Goal: Ask a question

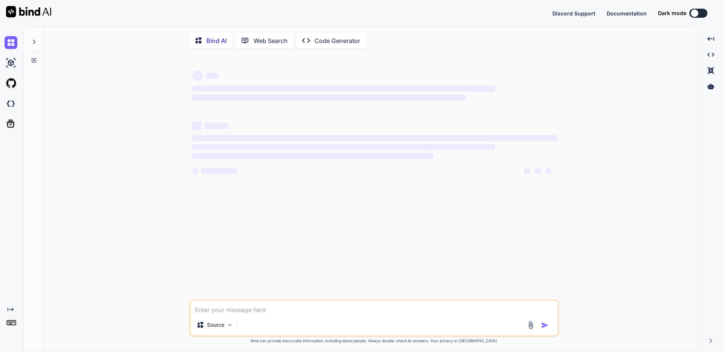
click at [319, 48] on div "Created with Pixso. Code Generator" at bounding box center [331, 40] width 70 height 15
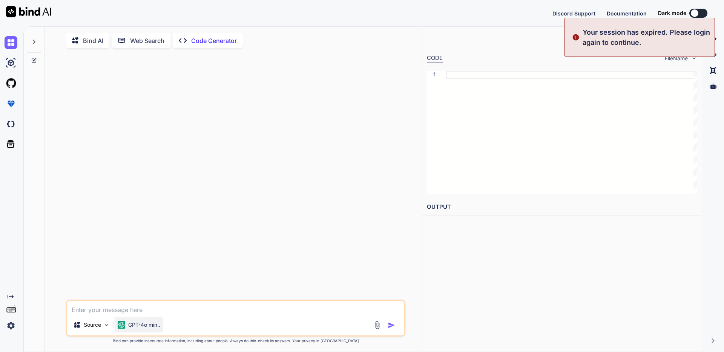
click at [137, 329] on p "GPT-4o min.." at bounding box center [144, 325] width 32 height 8
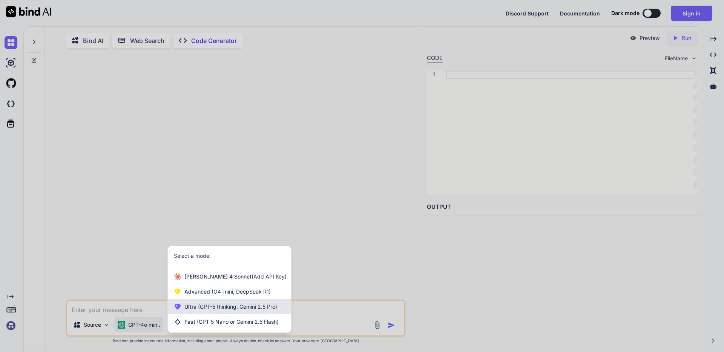
click at [211, 314] on div "Ultra (GPT-5 thinking, Gemini 2.5 Pro)" at bounding box center [229, 306] width 123 height 15
type textarea "x"
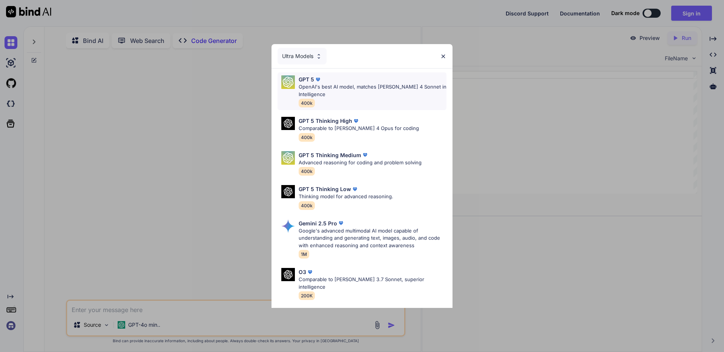
click at [317, 83] on p "OpenAI's best AI model, matches [PERSON_NAME] 4 Sonnet in Intelligence" at bounding box center [373, 90] width 148 height 15
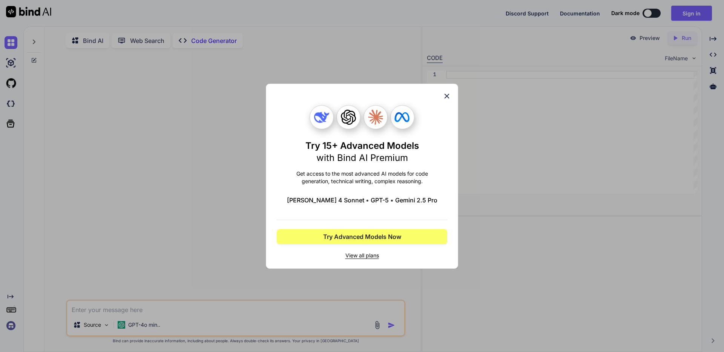
click at [451, 96] on icon at bounding box center [447, 96] width 8 height 8
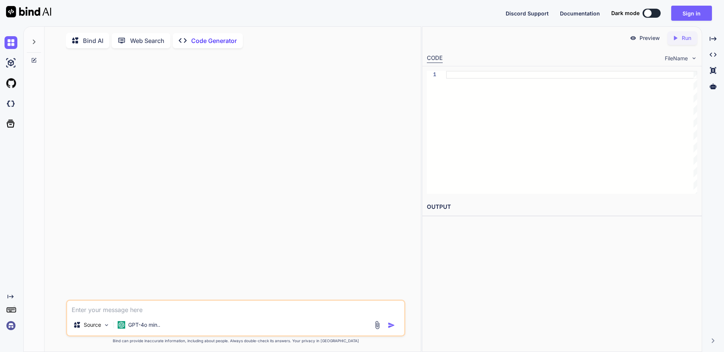
click at [9, 325] on img at bounding box center [11, 325] width 13 height 13
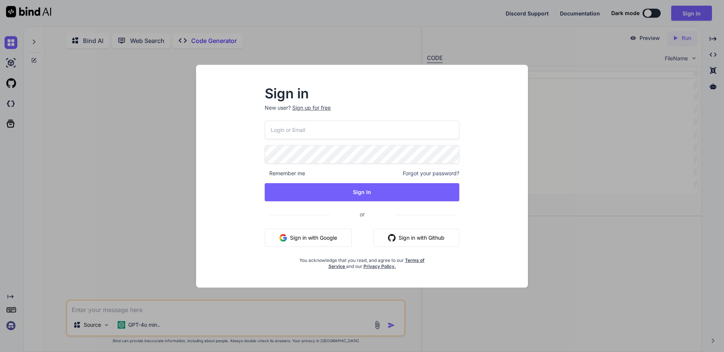
click at [341, 128] on input "email" at bounding box center [362, 130] width 195 height 18
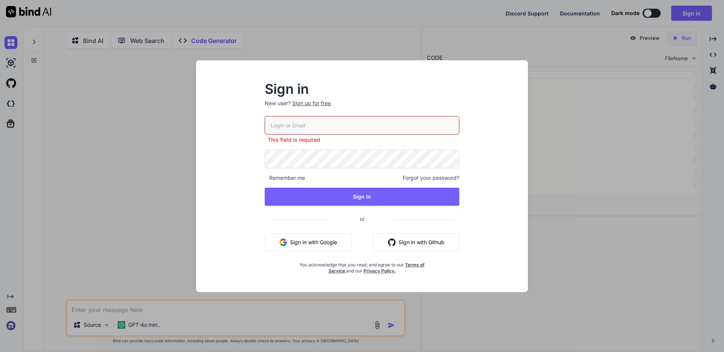
type input "[EMAIL_ADDRESS][DOMAIN_NAME]"
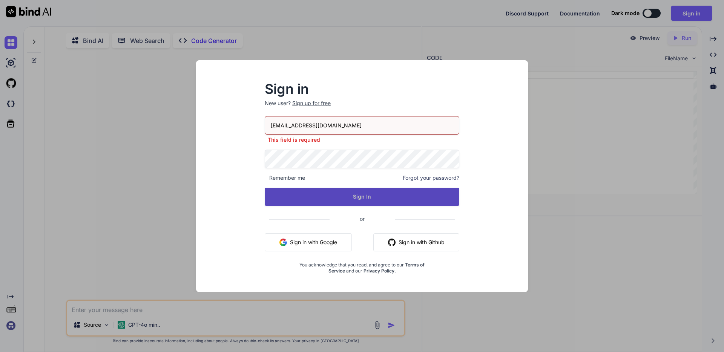
click at [366, 194] on button "Sign In" at bounding box center [362, 197] width 195 height 18
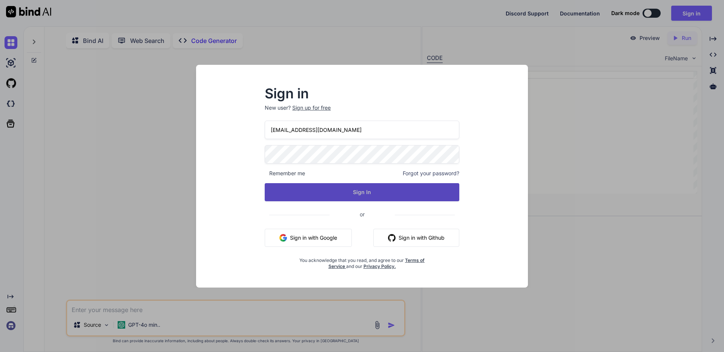
click at [316, 193] on button "Sign In" at bounding box center [362, 192] width 195 height 18
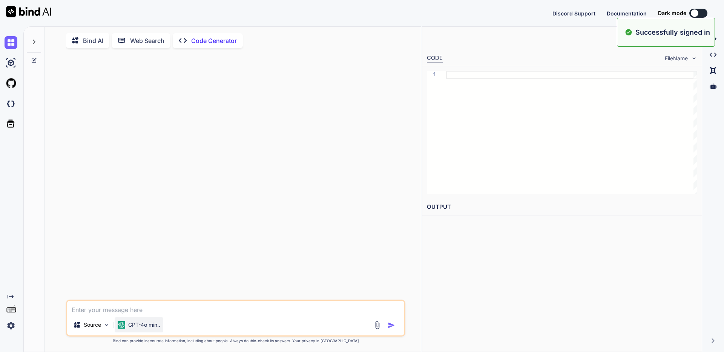
click at [147, 329] on p "GPT-4o min.." at bounding box center [144, 325] width 32 height 8
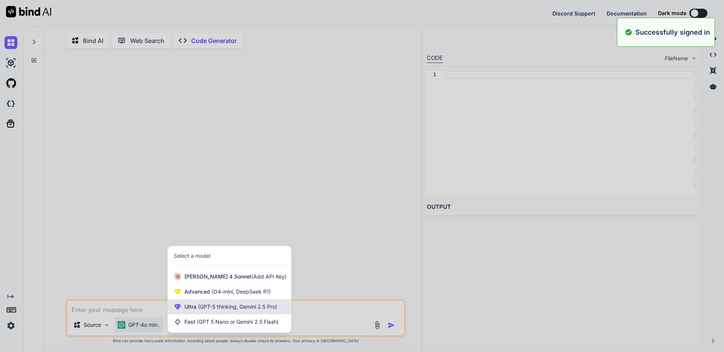
click at [205, 313] on div "Ultra (GPT-5 thinking, Gemini 2.5 Pro)" at bounding box center [229, 306] width 123 height 15
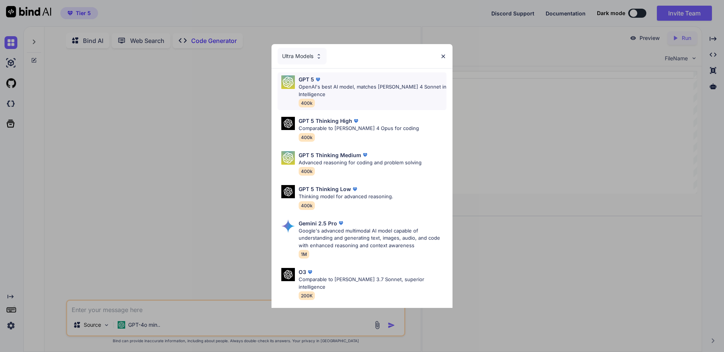
click at [322, 83] on p "OpenAI's best AI model, matches [PERSON_NAME] 4 Sonnet in Intelligence" at bounding box center [373, 90] width 148 height 15
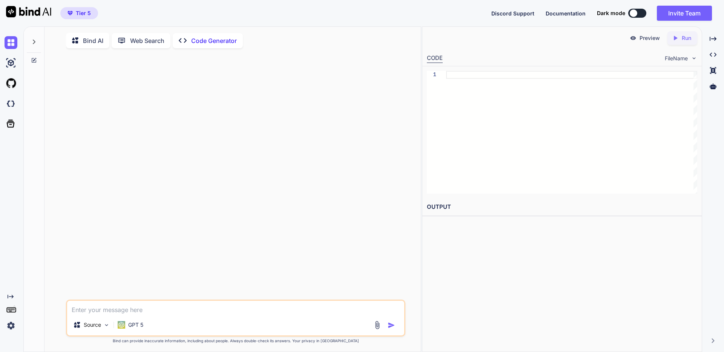
click at [251, 233] on div at bounding box center [236, 176] width 338 height 245
drag, startPoint x: 190, startPoint y: 308, endPoint x: 194, endPoint y: 309, distance: 3.8
click at [190, 308] on textarea at bounding box center [235, 308] width 337 height 14
paste textarea "投稿タイプキー"
paste textarea "exhibitors-list"
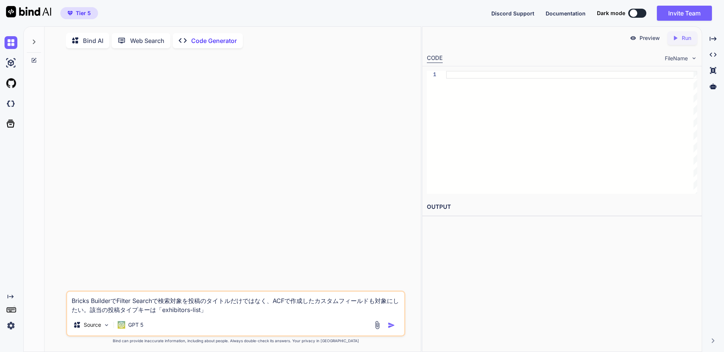
click at [248, 313] on textarea "Bricks BuilderでFilter Searchで検索対象を投稿のタイトルだけではなく、ACFで作成したカスタムフィールドも対象にしたい。該当の投稿タ…" at bounding box center [235, 303] width 337 height 23
paste textarea "text_summary_address"
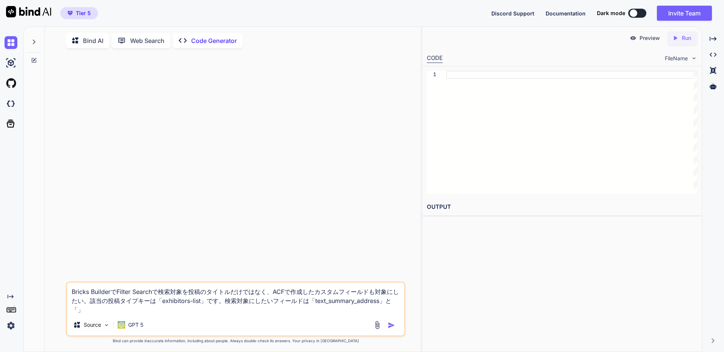
paste textarea "wysiwyg_pr_message"
type textarea "Bricks BuilderでFilter Searchで検索対象を投稿のタイトルだけではなく、ACFで作成したカスタムフィールドも対象にしたい。該当の投稿タ…"
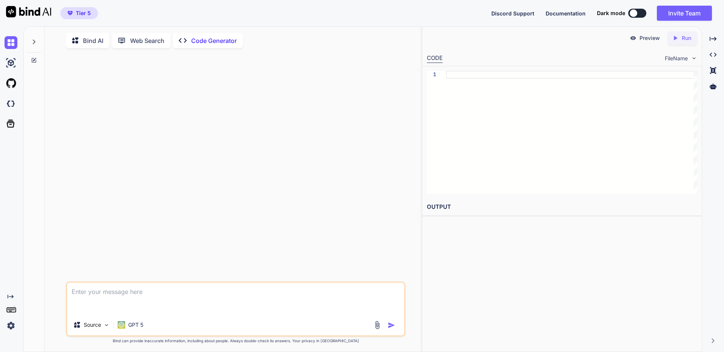
scroll to position [3, 0]
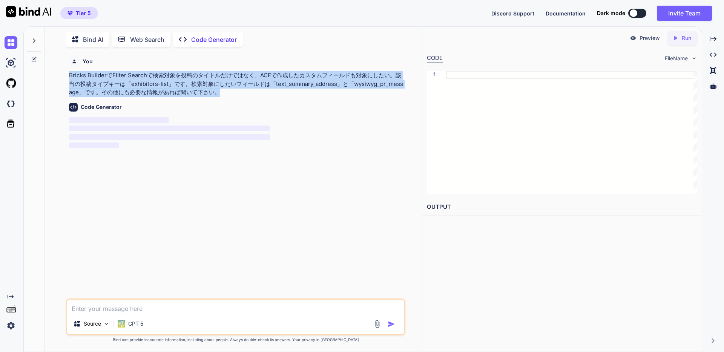
drag, startPoint x: 214, startPoint y: 93, endPoint x: 68, endPoint y: 77, distance: 146.8
click at [68, 77] on div "You Bricks BuilderでFilter Searchで検索対象を投稿のタイトルだけではなく、ACFで作成したカスタムフィールドも対象にしたい。該当…" at bounding box center [236, 175] width 338 height 245
copy p "Bricks BuilderでFilter Searchで検索対象を投稿のタイトルだけではなく、ACFで作成したカスタムフィールドも対象にしたい。該当の投稿タ…"
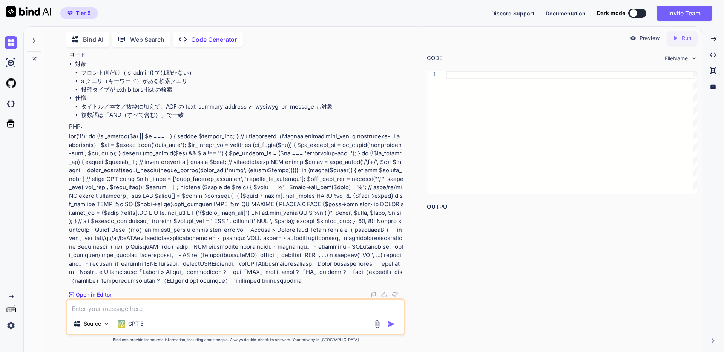
scroll to position [140, 0]
click at [164, 304] on textarea at bounding box center [235, 307] width 337 height 14
type textarea "コードの箇所はコードブロックで出力してください"
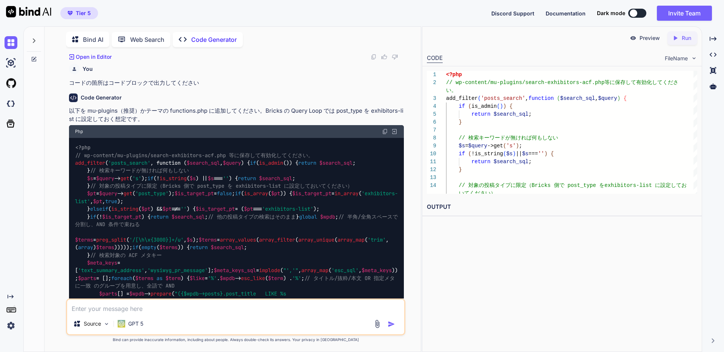
scroll to position [350, 0]
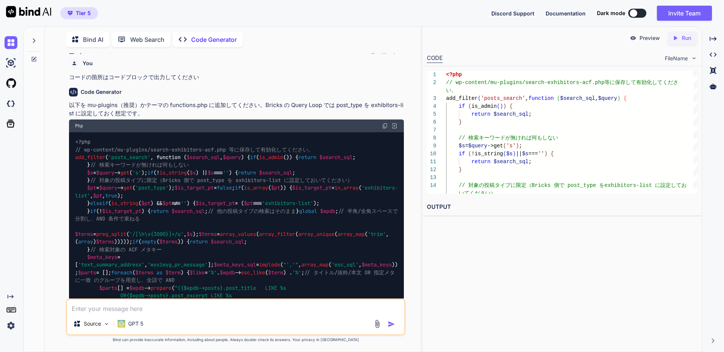
click at [386, 129] on img at bounding box center [385, 126] width 6 height 6
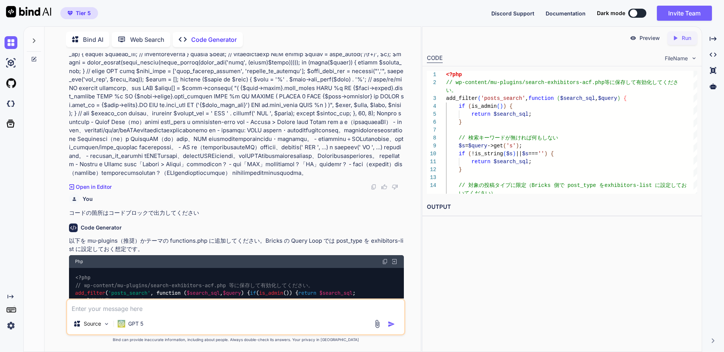
scroll to position [206, 0]
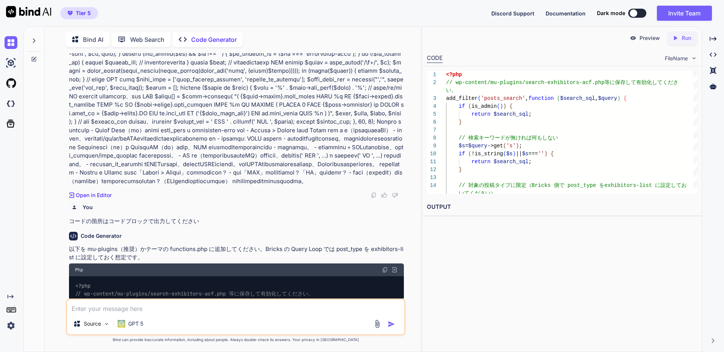
click at [195, 38] on p "Code Generator" at bounding box center [214, 39] width 46 height 9
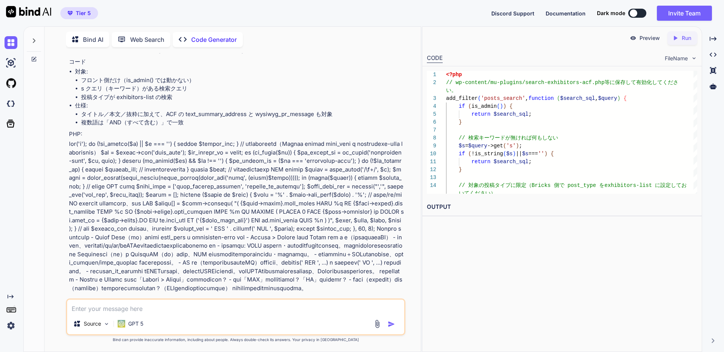
scroll to position [0, 0]
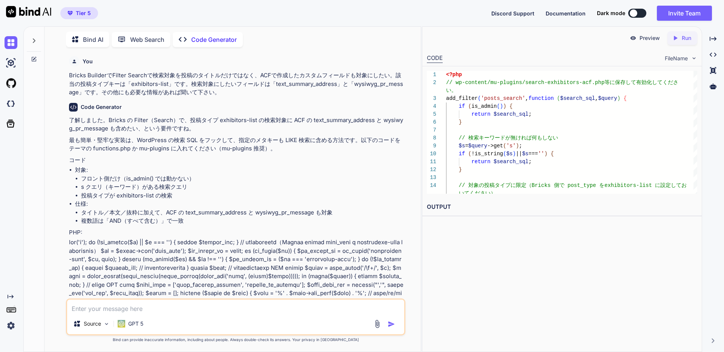
click at [37, 38] on icon at bounding box center [34, 41] width 6 height 6
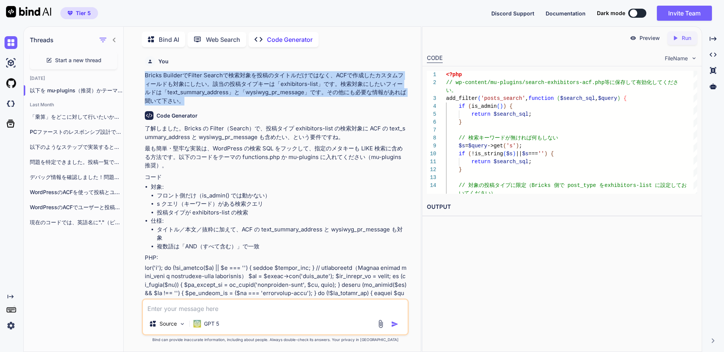
drag, startPoint x: 144, startPoint y: 75, endPoint x: 183, endPoint y: 99, distance: 45.7
click at [183, 99] on div "You Bricks BuilderでFilter Searchで検索対象を投稿のタイトルだけではなく、ACFで作成したカスタムフィールドも対象にしたい。該当…" at bounding box center [275, 175] width 265 height 245
copy p "Bricks BuilderでFilter Searchで検索対象を投稿のタイトルだけではなく、ACFで作成したカスタムフィールドも対象にしたい。該当の投稿タ…"
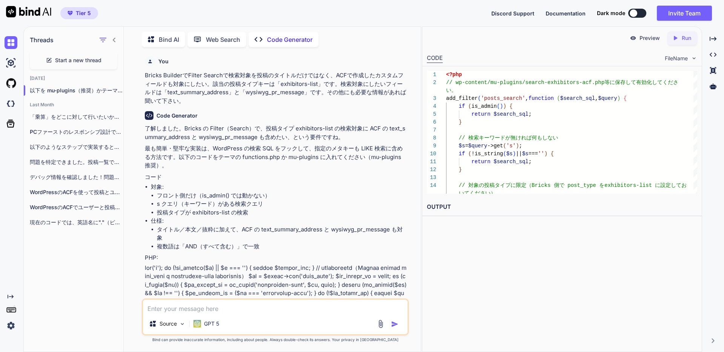
click at [74, 58] on span "Start a new thread" at bounding box center [78, 61] width 46 height 8
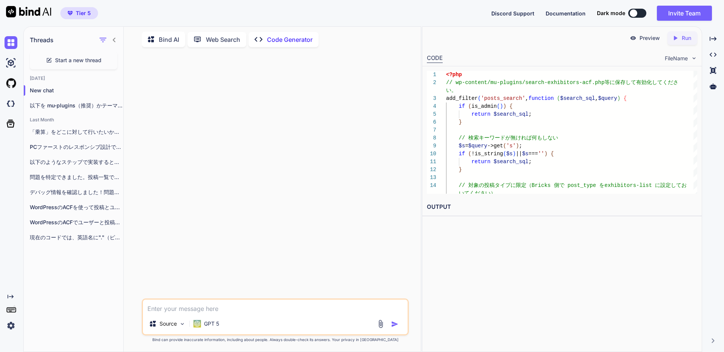
click at [208, 308] on textarea at bounding box center [275, 307] width 265 height 14
paste textarea "Bricks BuilderでFilter Searchで検索対象を投稿のタイトルだけではなく、ACFで作成したカスタムフィールドも対象にしたい。該当の投稿タ…"
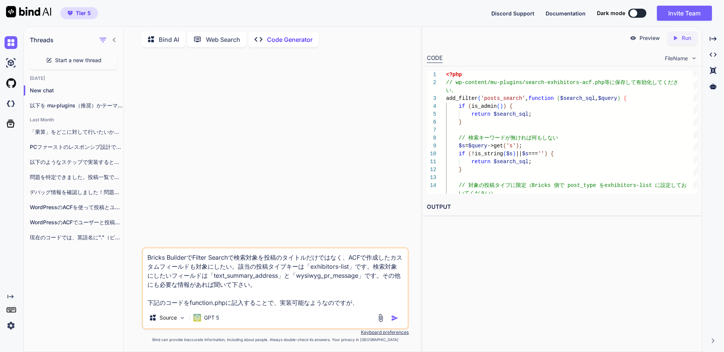
paste textarea "your_query_loop_id"
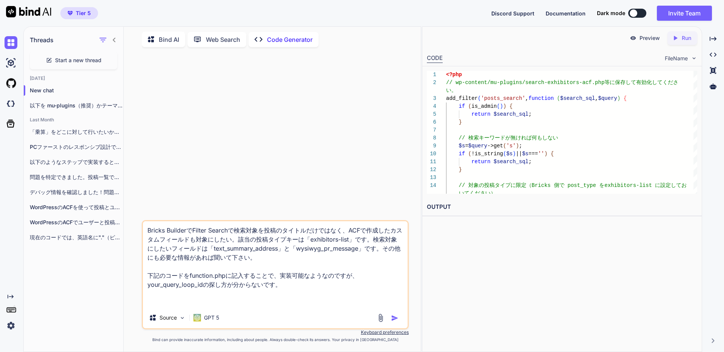
click at [359, 164] on div at bounding box center [275, 136] width 265 height 167
click at [225, 305] on textarea "Bricks BuilderでFilter Searchで検索対象を投稿のタイトルだけではなく、ACFで作成したカスタムフィールドも対象にしたい。該当の投稿タ…" at bounding box center [275, 264] width 265 height 86
paste textarea "add_filter('bricks/posts/query_vars', function($query_vars, $settings, $element…"
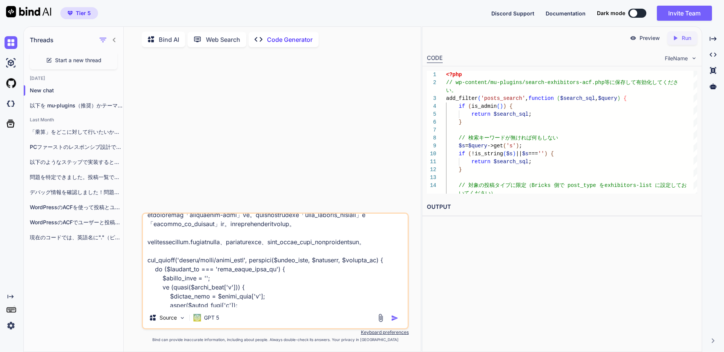
scroll to position [16, 0]
click at [252, 275] on textarea at bounding box center [275, 261] width 265 height 94
click at [255, 272] on textarea at bounding box center [275, 261] width 265 height 94
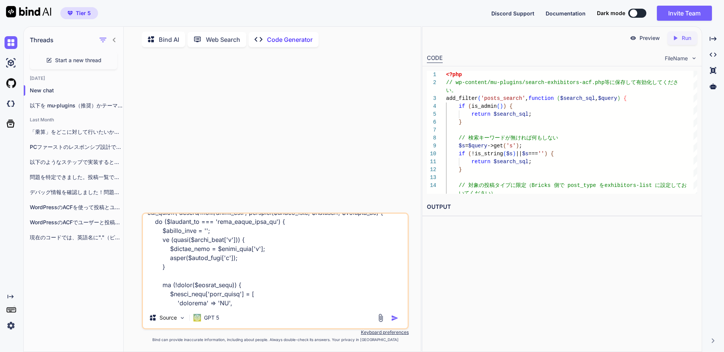
scroll to position [78, 0]
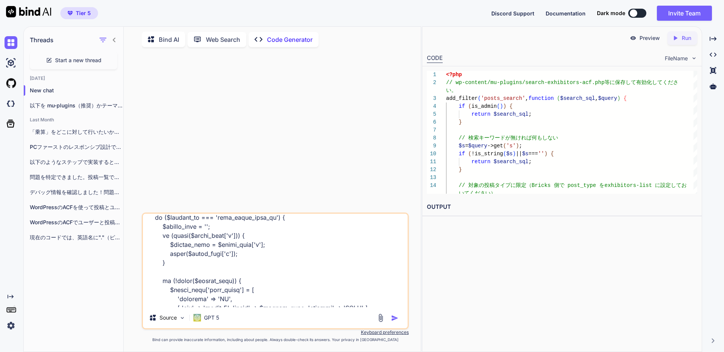
type textarea "Loremi DolorsitAmetco Adipiscingelitseddoeiusmo、TEMporincididuntutlabore。etdolo…"
click at [393, 319] on img "button" at bounding box center [395, 318] width 8 height 8
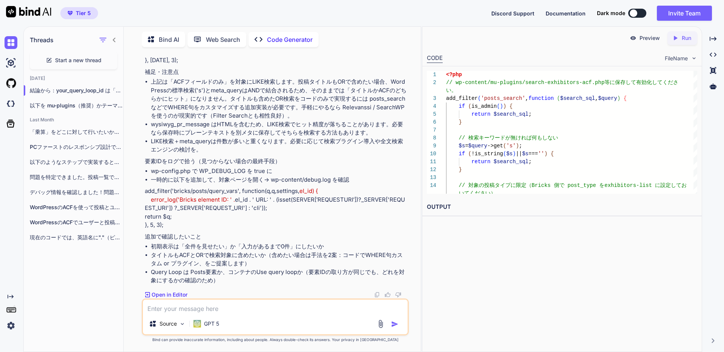
scroll to position [578, 0]
click at [212, 309] on textarea at bounding box center [275, 307] width 265 height 14
drag, startPoint x: 151, startPoint y: 248, endPoint x: 226, endPoint y: 246, distance: 75.1
click at [224, 246] on li "初期表示は「全件を見せたい」か「入力があるまで0件」にしたいか" at bounding box center [279, 246] width 256 height 9
drag, startPoint x: 229, startPoint y: 245, endPoint x: 152, endPoint y: 247, distance: 76.6
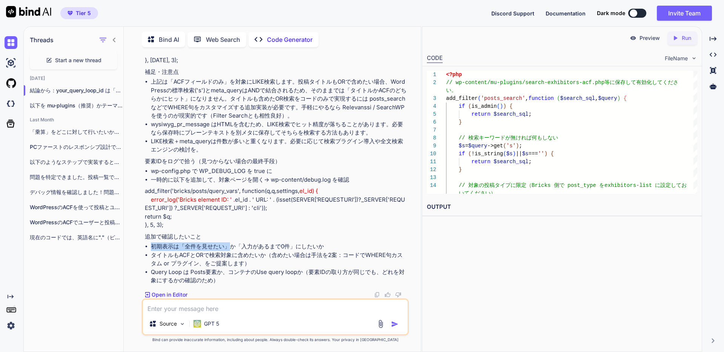
click at [152, 247] on li "初期表示は「全件を見せたい」か「入力があるまで0件」にしたいか" at bounding box center [279, 246] width 256 height 9
copy li "初期表示は「全件を見せたい」"
click at [208, 310] on textarea at bounding box center [275, 307] width 265 height 14
paste textarea "初期表示は「全件を見せたい」"
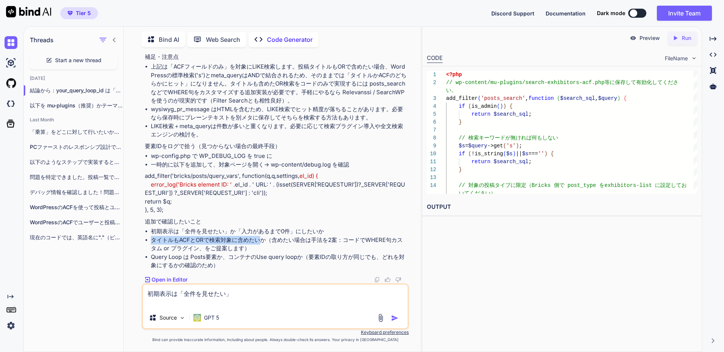
drag, startPoint x: 152, startPoint y: 256, endPoint x: 258, endPoint y: 257, distance: 106.7
click at [258, 253] on li "タイトルもACFとORで検索対象に含めたいか（含めたい場合は手法を2案：コードでWHERE句カスタム or プラグイン、をご提案します）" at bounding box center [279, 244] width 256 height 17
copy li "タイトルもACFとORで検索対象に含めたい"
click at [255, 296] on textarea "初期表示は「全件を見せたい」" at bounding box center [275, 296] width 265 height 23
paste textarea "タイトルもACFとORで検索対象に含めたい"
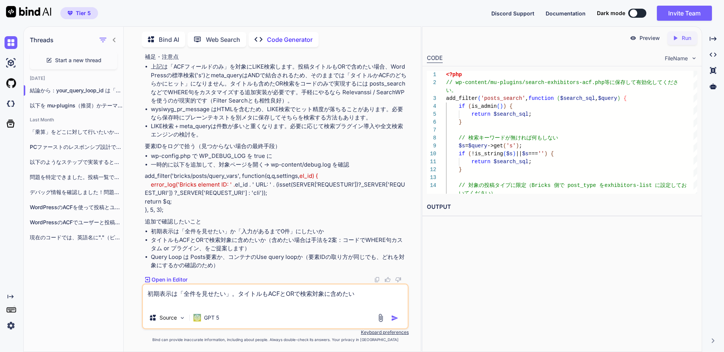
scroll to position [593, 0]
drag, startPoint x: 217, startPoint y: 257, endPoint x: 150, endPoint y: 257, distance: 66.7
click at [151, 257] on li "Query Loop は Posts要素か、コンテナのUse query loopか（要素IDの取り方が同じでも、どれを対象にするかの確認のため）" at bounding box center [279, 261] width 256 height 17
copy li "Query Loop は Posts要素"
click at [368, 300] on textarea "初期表示は「全件を見せたい」。タイトルもACFとORで検索対象に含めたい" at bounding box center [275, 296] width 265 height 23
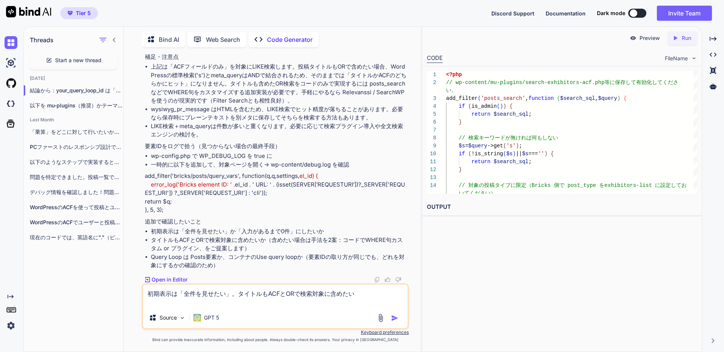
click at [368, 297] on textarea "初期表示は「全件を見せたい」。タイトルもACFとORで検索対象に含めたい" at bounding box center [275, 296] width 265 height 23
paste textarea "Query Loop は Posts要素"
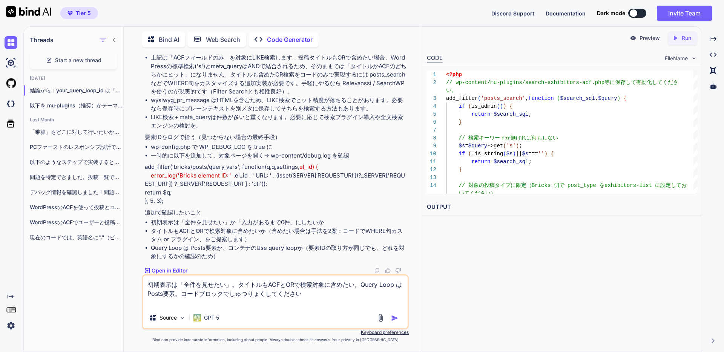
type textarea "初期表示は「全件を見せたい」。タイトルもACFとORで検索対象に含めたい。Query Loop は Posts要素。コードブロックで出力してください"
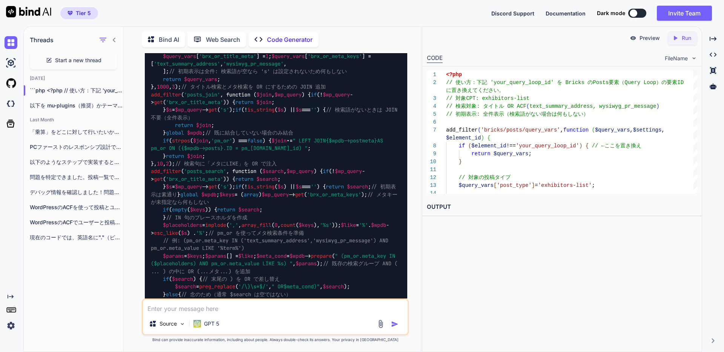
scroll to position [837, 0]
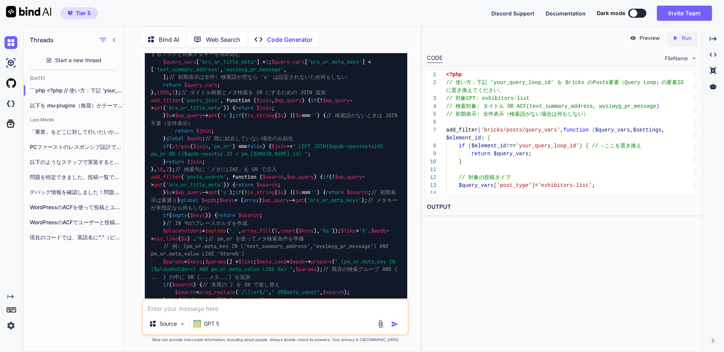
drag, startPoint x: 228, startPoint y: 186, endPoint x: 284, endPoint y: 186, distance: 55.4
click at [265, 27] on span "'your_query_loop_id'" at bounding box center [235, 23] width 60 height 7
copy span "your_query_loop_id"
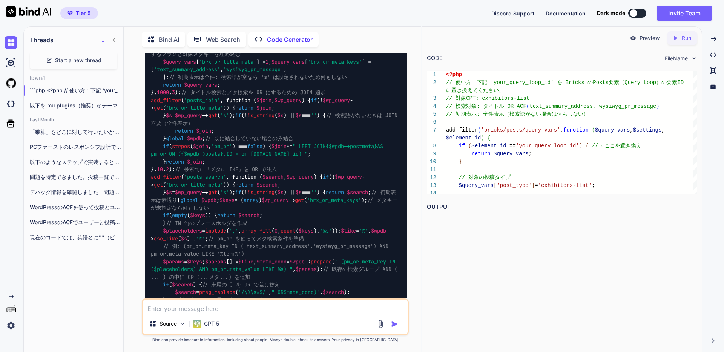
click at [278, 309] on textarea at bounding box center [275, 307] width 265 height 14
paste textarea "your_query_loop_id"
type textarea "your_query_loop_idは#をなくした名前で置き換えればよいのでしょうか。"
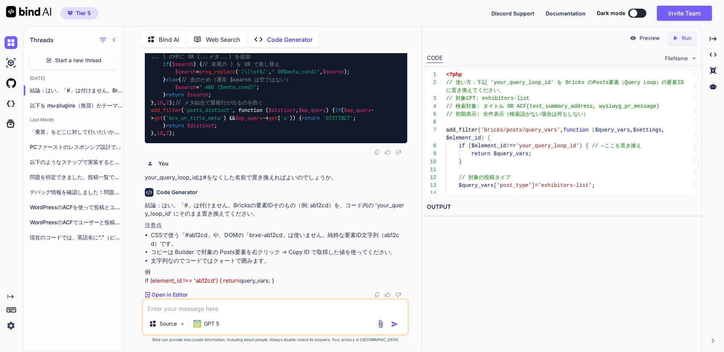
scroll to position [1558, 0]
